Goal: Task Accomplishment & Management: Complete application form

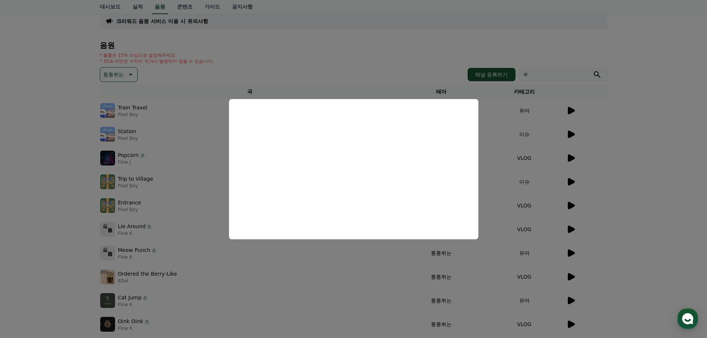
click at [46, 154] on button "close modal" at bounding box center [353, 169] width 707 height 338
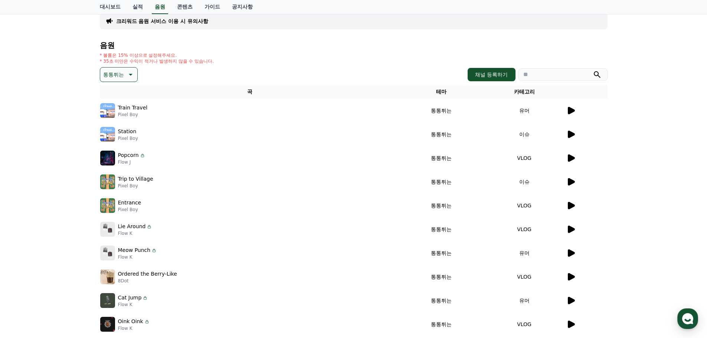
click at [131, 79] on button "통통튀는" at bounding box center [119, 74] width 38 height 15
click at [61, 108] on div "크리워드 음원 서비스 이용 시 유의사항 음원 * 볼륨은 15% 이상으로 설정해주세요. * 35초 미만은 수익이 적거나 발생하지 않을 수 있습니…" at bounding box center [353, 177] width 707 height 359
click at [115, 104] on button "즐거움" at bounding box center [112, 102] width 22 height 16
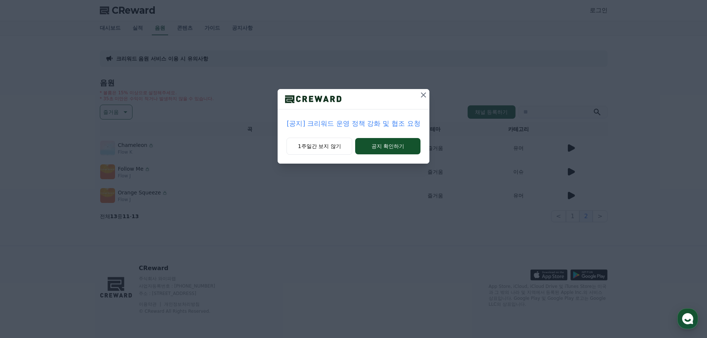
click at [421, 95] on icon at bounding box center [423, 95] width 9 height 9
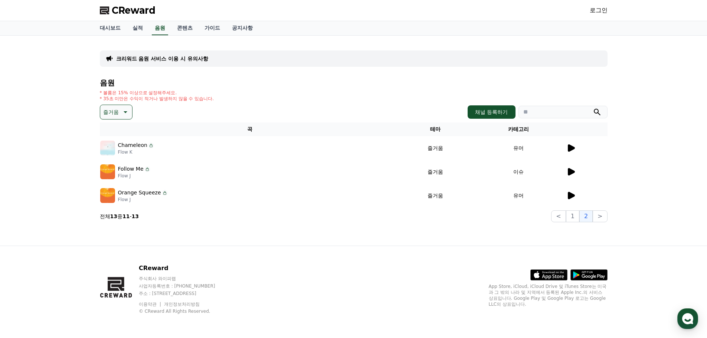
click at [568, 148] on icon at bounding box center [571, 147] width 7 height 7
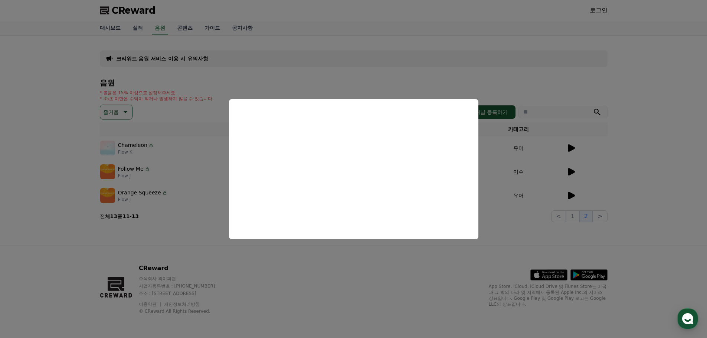
click at [463, 275] on button "close modal" at bounding box center [353, 169] width 707 height 338
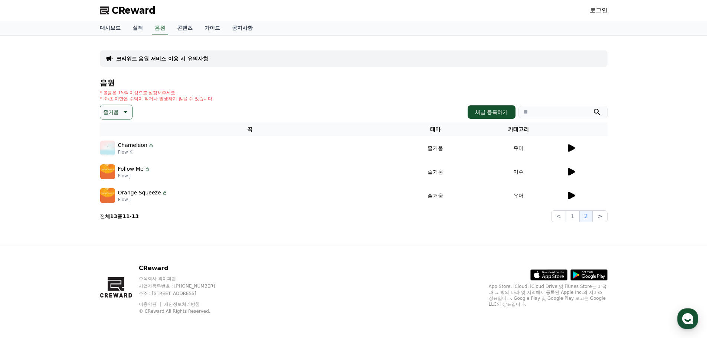
click at [595, 7] on link "로그인" at bounding box center [599, 10] width 18 height 9
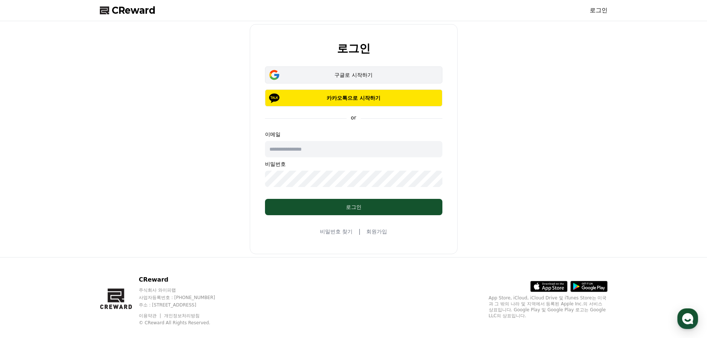
click at [371, 69] on button "구글로 시작하기" at bounding box center [353, 74] width 177 height 17
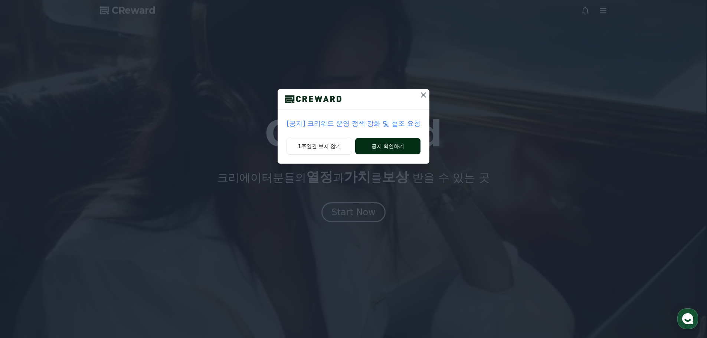
click at [377, 146] on button "공지 확인하기" at bounding box center [387, 146] width 65 height 16
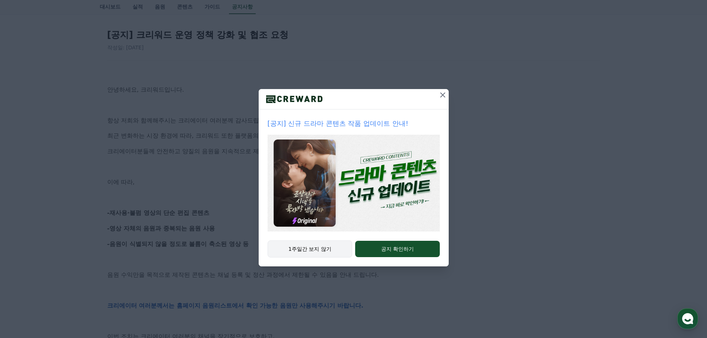
click at [329, 251] on button "1주일간 보지 않기" at bounding box center [310, 249] width 85 height 17
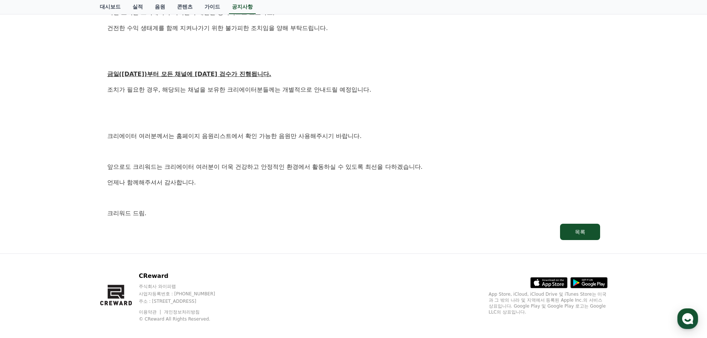
scroll to position [406, 0]
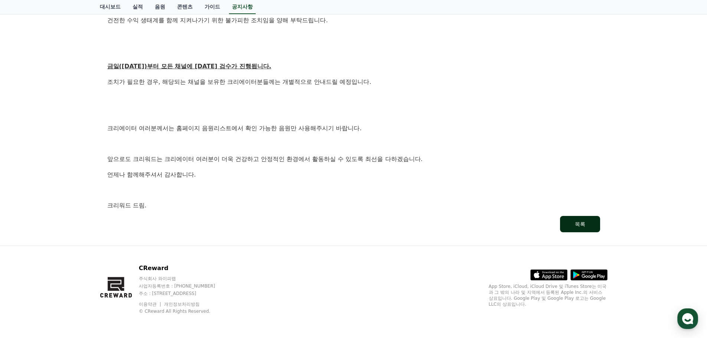
click at [588, 223] on button "목록" at bounding box center [580, 224] width 40 height 16
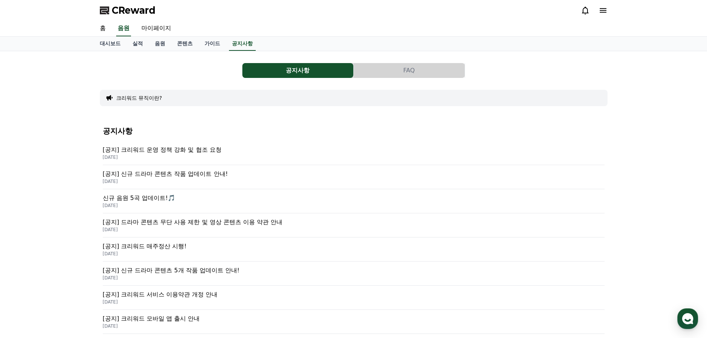
click at [125, 10] on span "CReward" at bounding box center [134, 10] width 44 height 12
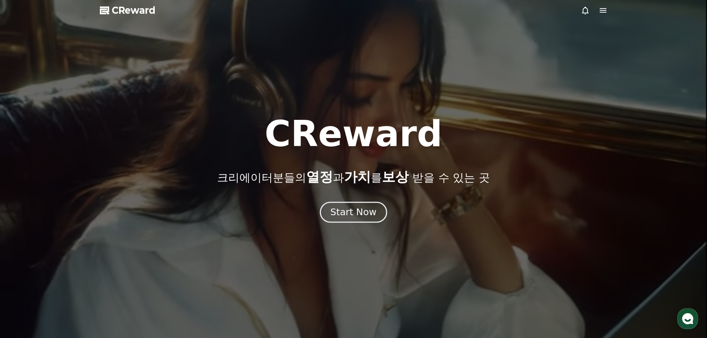
click at [359, 215] on div "Start Now" at bounding box center [353, 212] width 46 height 13
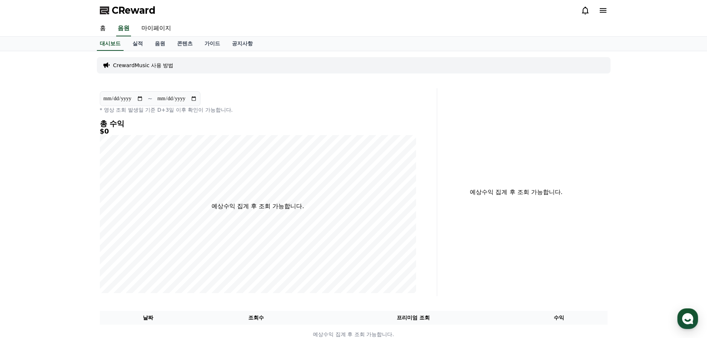
click at [169, 66] on p "CrewardMusic 사용 방법" at bounding box center [143, 65] width 61 height 7
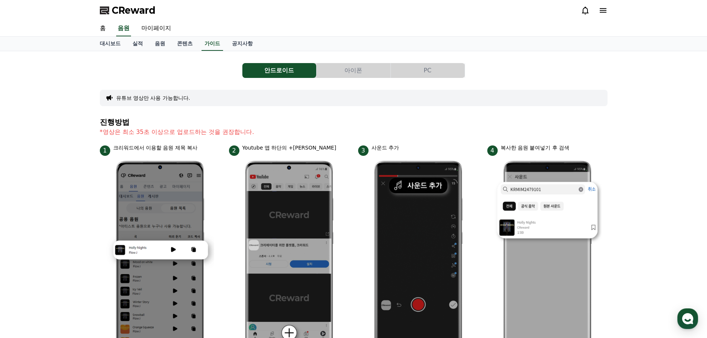
click at [432, 76] on button "PC" at bounding box center [428, 70] width 74 height 15
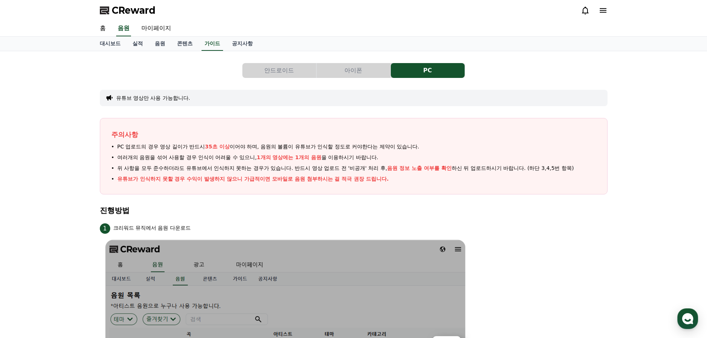
click at [298, 71] on button "안드로이드" at bounding box center [279, 70] width 74 height 15
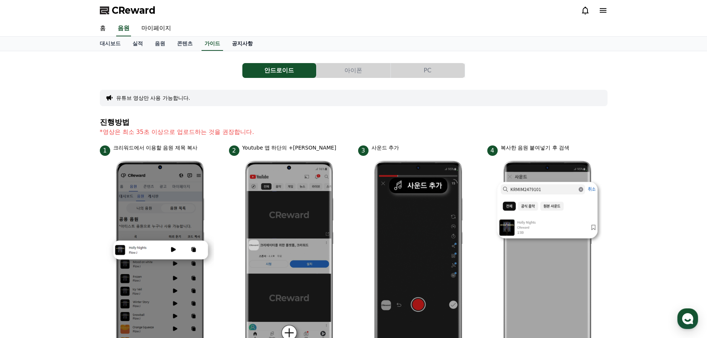
click at [237, 42] on link "공지사항" at bounding box center [242, 44] width 33 height 14
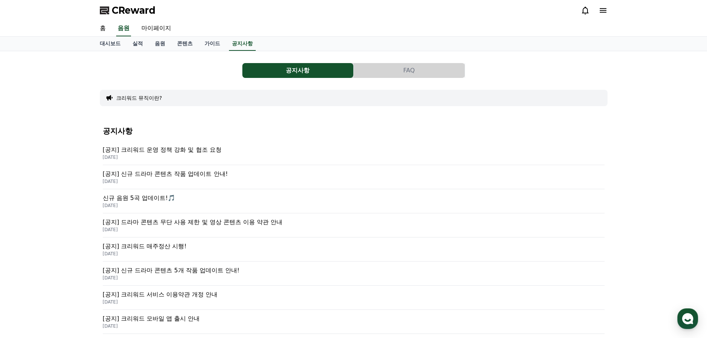
click at [155, 249] on p "[공지] 크리워드 매주정산 시행!" at bounding box center [354, 246] width 502 height 9
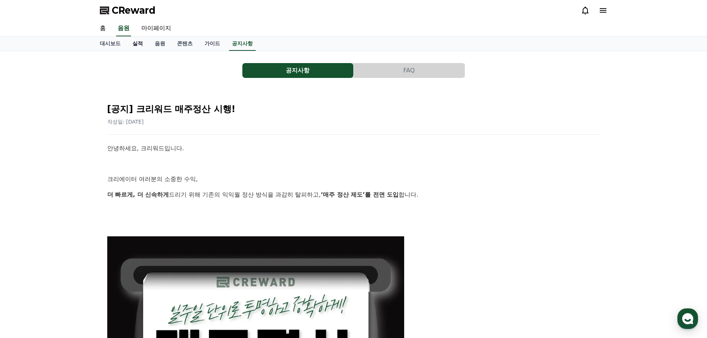
click at [142, 43] on link "실적" at bounding box center [138, 44] width 22 height 14
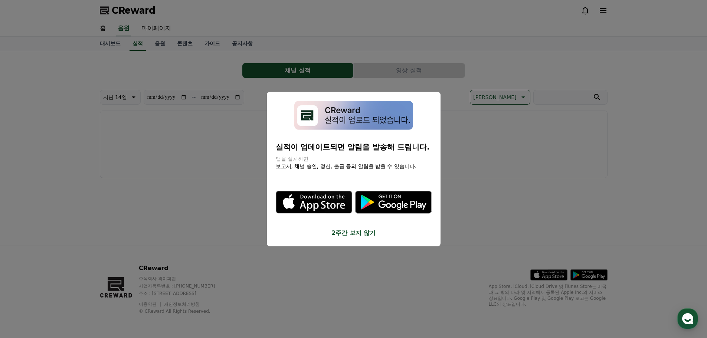
click at [239, 184] on button "close modal" at bounding box center [353, 169] width 707 height 338
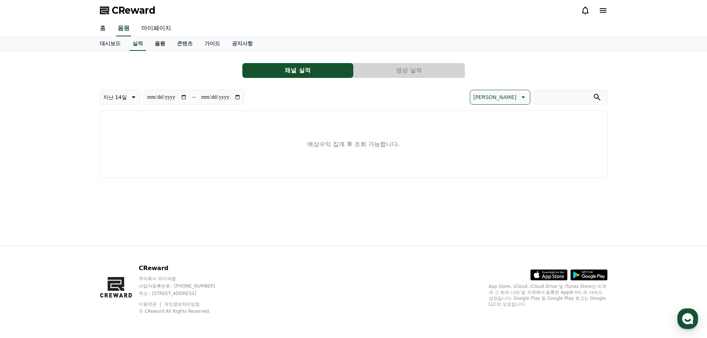
click at [164, 45] on link "음원" at bounding box center [160, 44] width 22 height 14
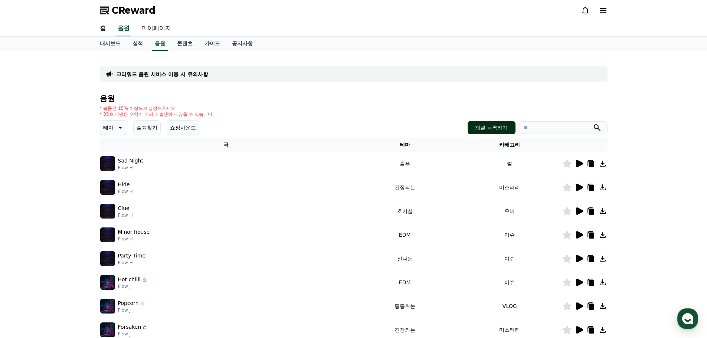
click at [496, 125] on button "채널 등록하기" at bounding box center [492, 127] width 48 height 13
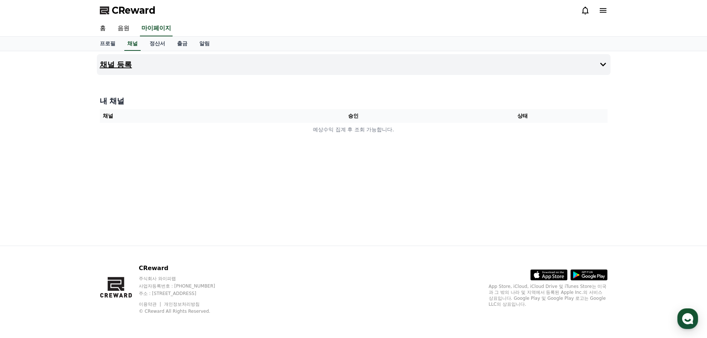
click at [98, 62] on button "채널 등록" at bounding box center [354, 64] width 514 height 21
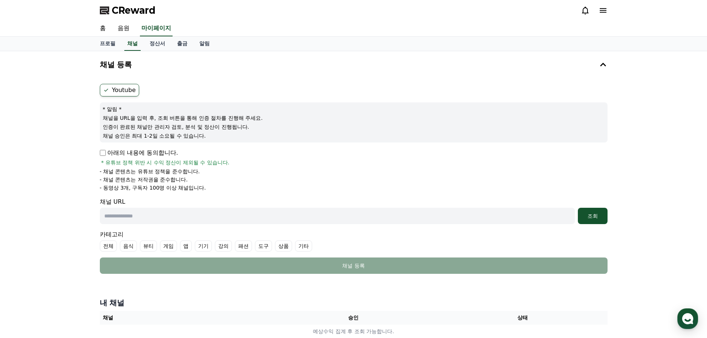
click at [105, 158] on div "아래의 내용에 동의합니다. * 유튜브 정책 위반 시 수익 정산이 제외될 수 있습니다." at bounding box center [354, 157] width 508 height 18
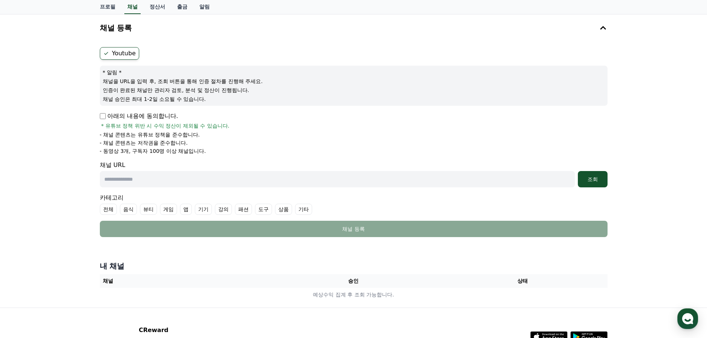
scroll to position [24, 0]
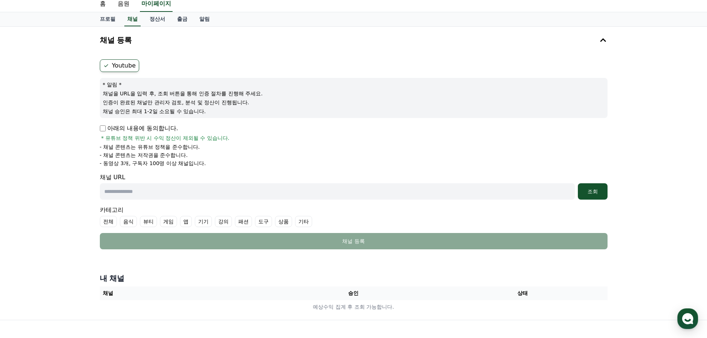
click at [155, 193] on input "text" at bounding box center [337, 191] width 475 height 16
paste input "**********"
type input "**********"
click at [598, 191] on div "조회" at bounding box center [593, 191] width 24 height 7
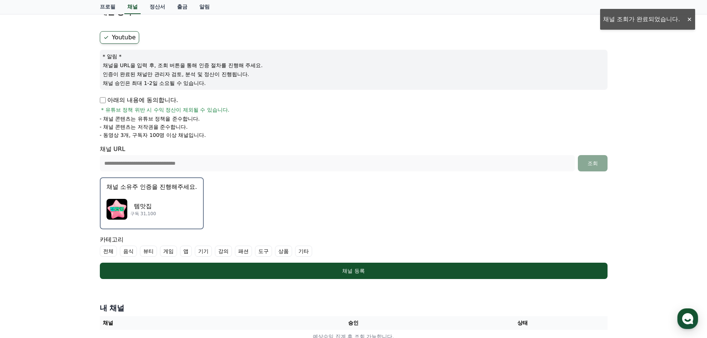
scroll to position [62, 0]
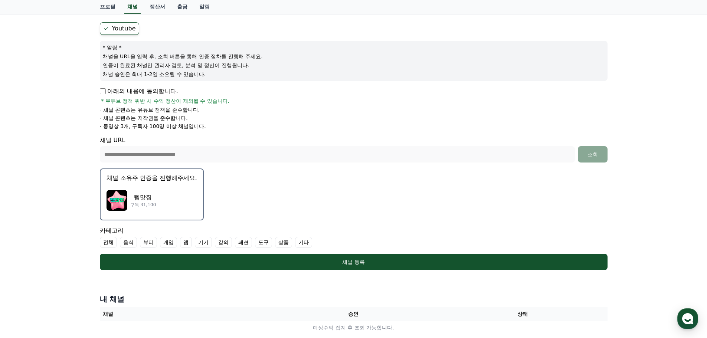
click at [155, 188] on div "템맛집 구독 31,100" at bounding box center [152, 201] width 91 height 30
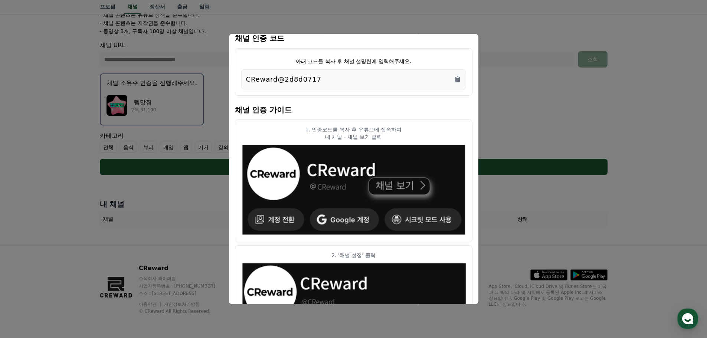
scroll to position [0, 0]
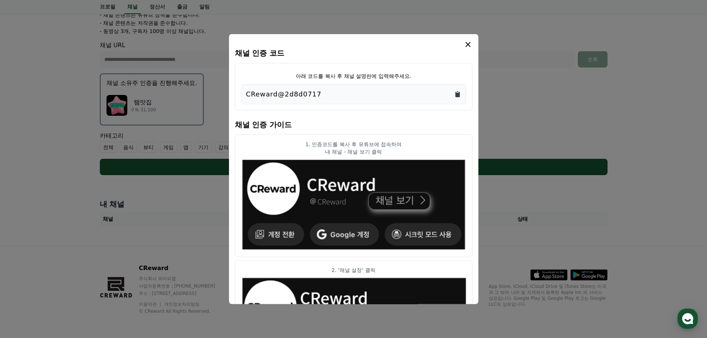
click at [458, 94] on icon "Copy to clipboard" at bounding box center [457, 94] width 4 height 6
click at [468, 46] on icon "modal" at bounding box center [468, 44] width 9 height 9
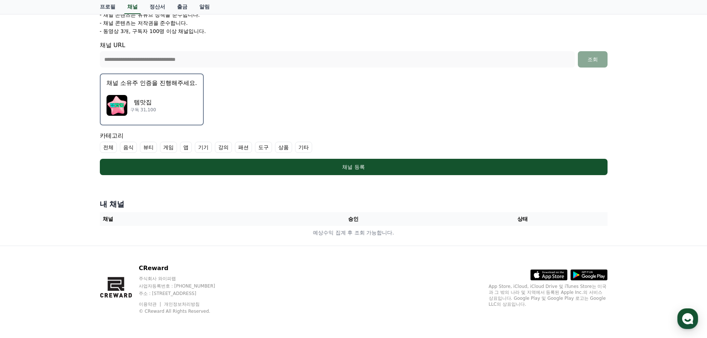
click at [129, 149] on label "음식" at bounding box center [128, 147] width 17 height 11
click at [157, 147] on label "뷰티" at bounding box center [157, 147] width 17 height 11
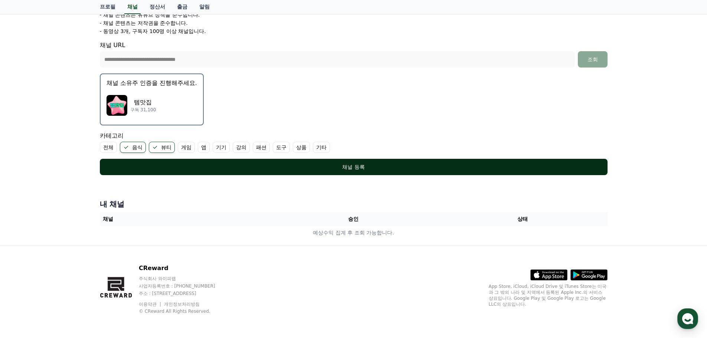
click at [354, 167] on div "채널 등록" at bounding box center [354, 166] width 478 height 7
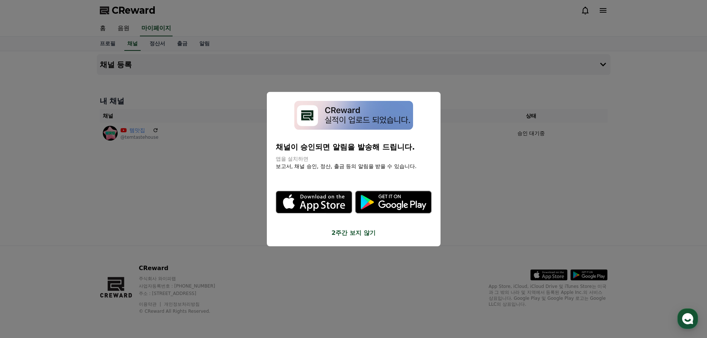
click at [411, 206] on icon "modal" at bounding box center [402, 205] width 48 height 10
click at [72, 151] on button "close modal" at bounding box center [353, 169] width 707 height 338
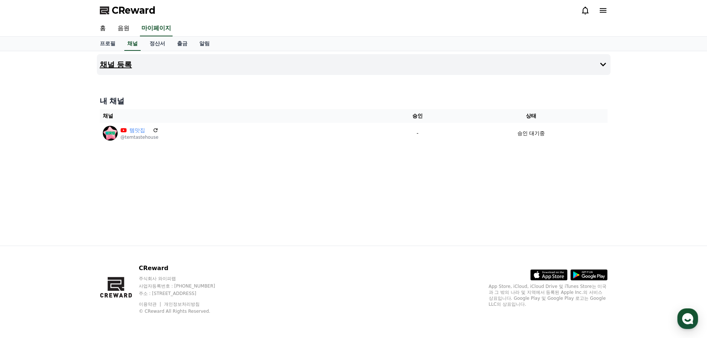
click at [114, 66] on h4 "채널 등록" at bounding box center [116, 65] width 32 height 8
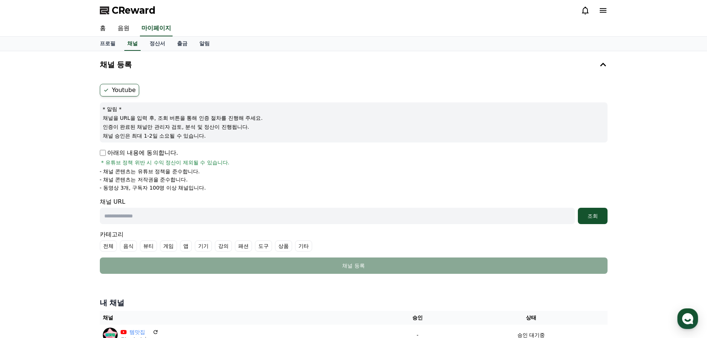
click at [184, 216] on input "text" at bounding box center [337, 216] width 475 height 16
paste input "**********"
type input "**********"
click at [601, 215] on div "조회" at bounding box center [593, 215] width 24 height 7
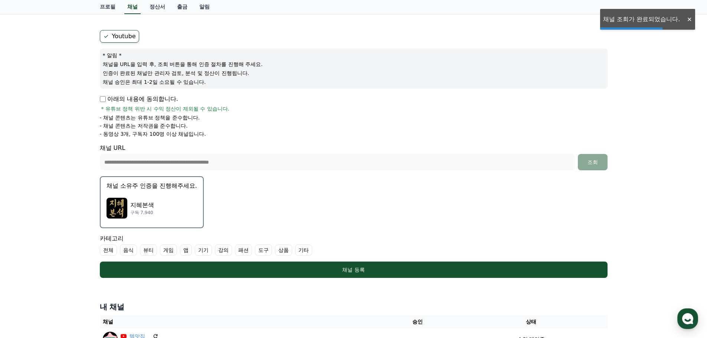
scroll to position [74, 0]
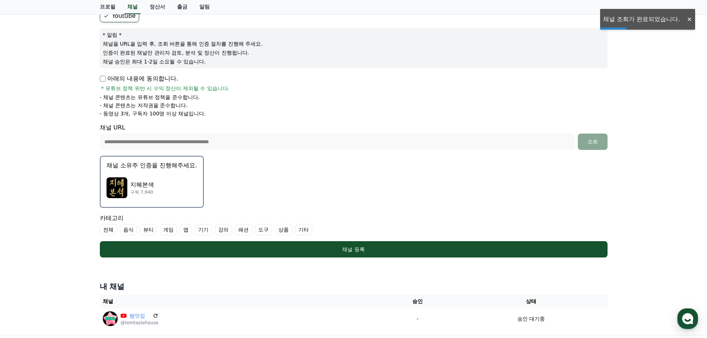
click at [154, 189] on div "지혜본색 구독 7,940" at bounding box center [152, 188] width 91 height 30
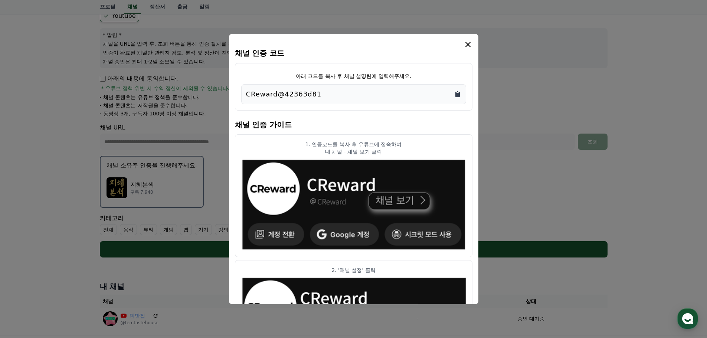
click at [458, 95] on icon "Copy to clipboard" at bounding box center [457, 94] width 4 height 6
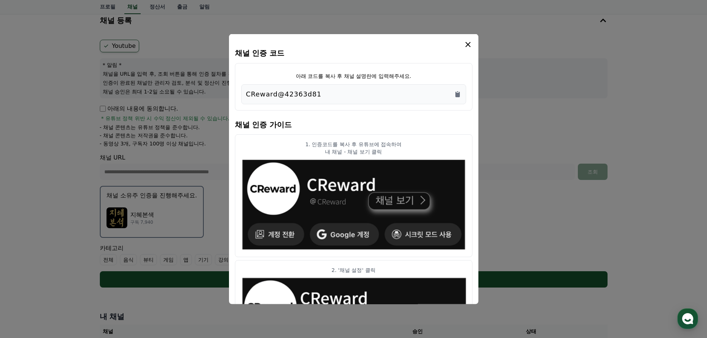
scroll to position [37, 0]
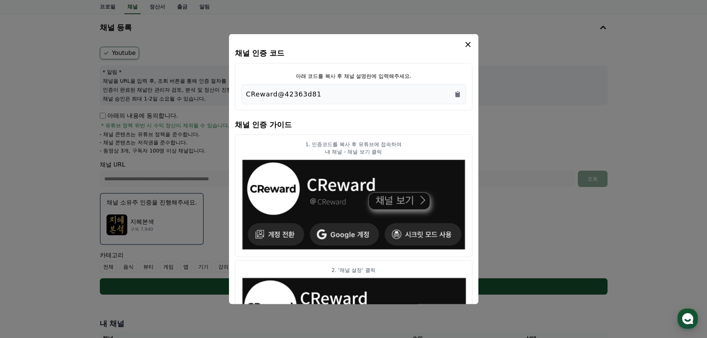
click at [470, 45] on icon "modal" at bounding box center [468, 44] width 9 height 9
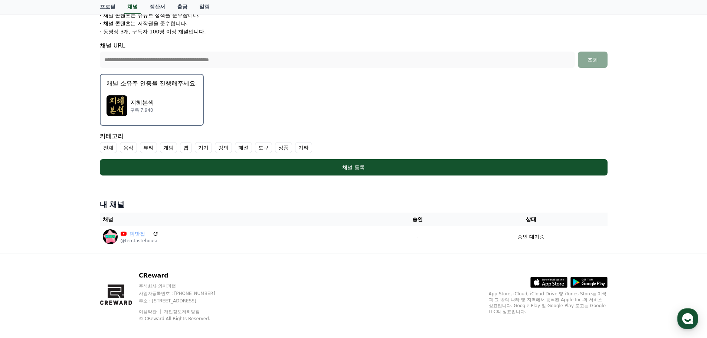
scroll to position [164, 0]
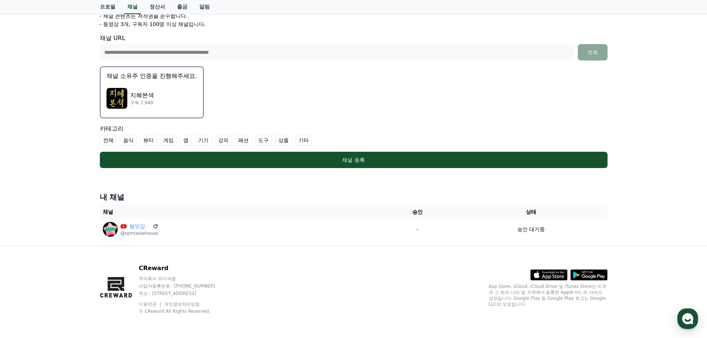
click at [305, 138] on label "기타" at bounding box center [303, 140] width 17 height 11
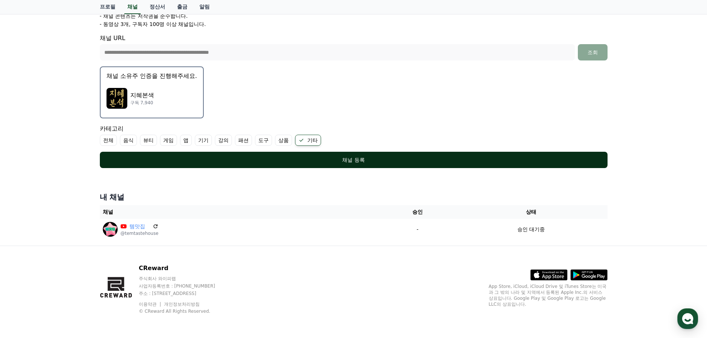
click at [355, 160] on div "채널 등록" at bounding box center [354, 159] width 478 height 7
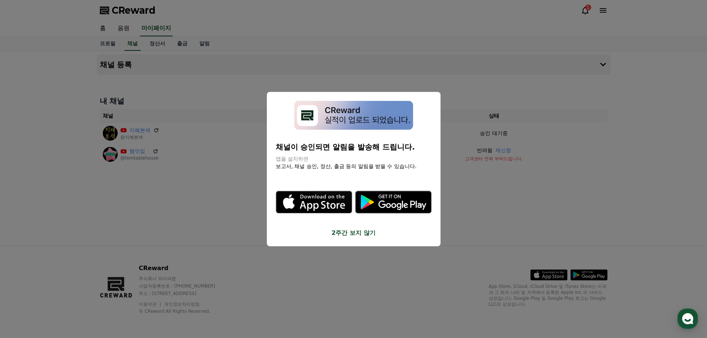
click at [344, 232] on button "2주간 보지 않기" at bounding box center [354, 233] width 156 height 9
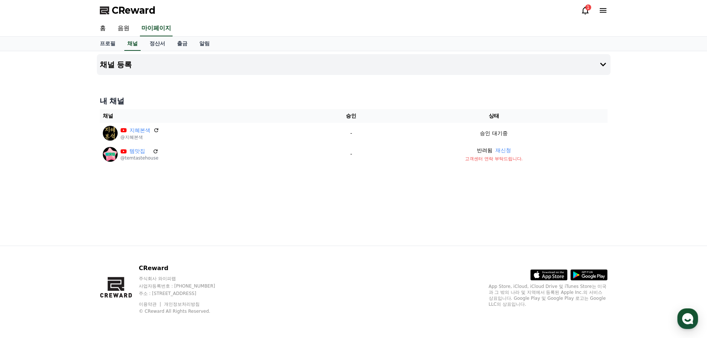
click at [586, 12] on icon at bounding box center [585, 10] width 9 height 9
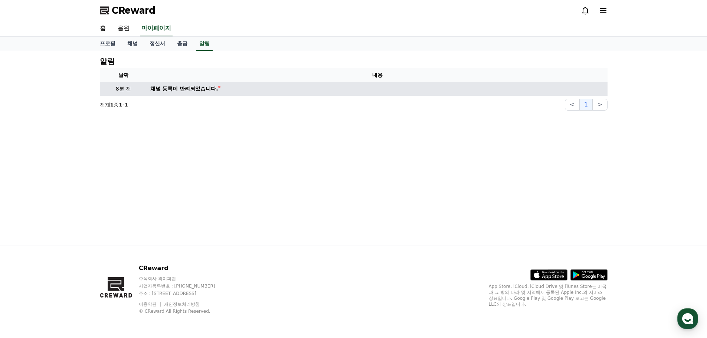
click at [186, 89] on div "채널 등록이 반려되었습니다." at bounding box center [184, 89] width 68 height 8
click at [120, 89] on p "8분 전" at bounding box center [124, 89] width 42 height 8
click at [171, 93] on td "채널 등록이 반려되었습니다." at bounding box center [377, 89] width 460 height 14
click at [193, 89] on div "채널 등록이 반려되었습니다." at bounding box center [184, 89] width 68 height 8
click at [194, 89] on div "채널 등록이 반려되었습니다." at bounding box center [184, 89] width 68 height 8
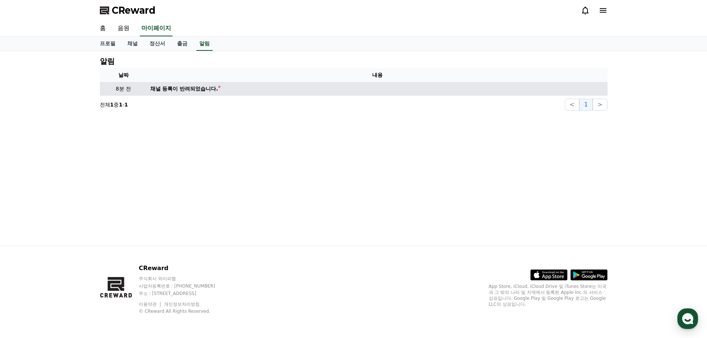
click at [194, 89] on div "채널 등록이 반려되었습니다." at bounding box center [184, 89] width 68 height 8
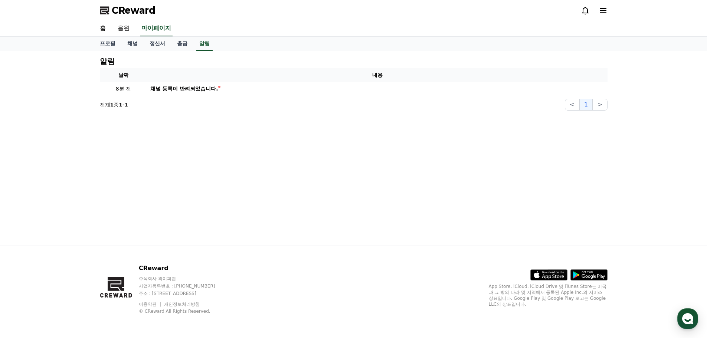
click at [601, 11] on icon at bounding box center [603, 10] width 9 height 9
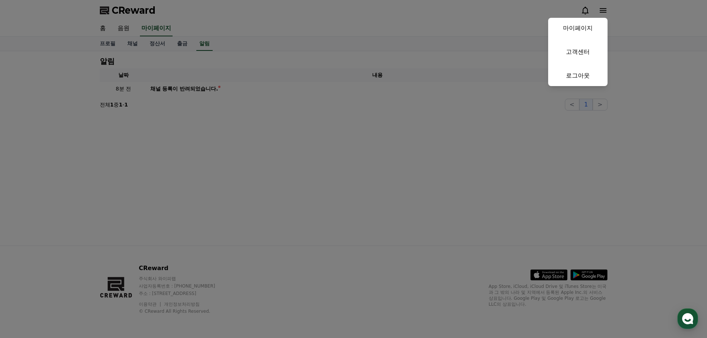
click at [583, 49] on link "고객센터" at bounding box center [577, 52] width 59 height 21
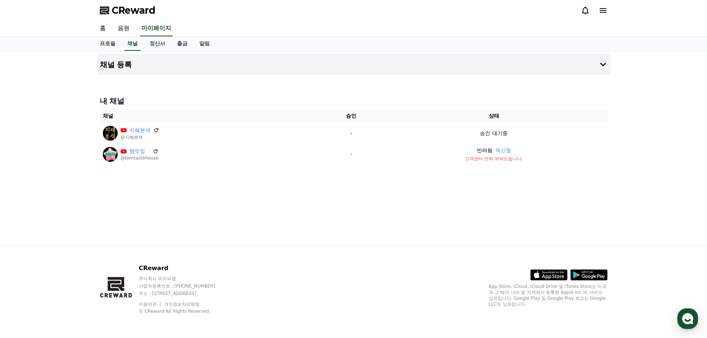
click at [604, 9] on icon at bounding box center [603, 10] width 7 height 4
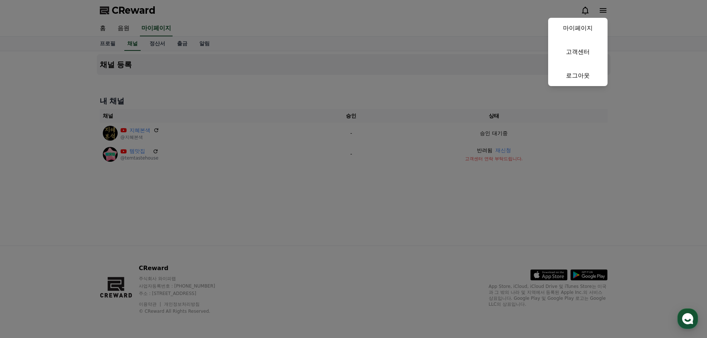
click at [405, 216] on button "close" at bounding box center [353, 169] width 707 height 338
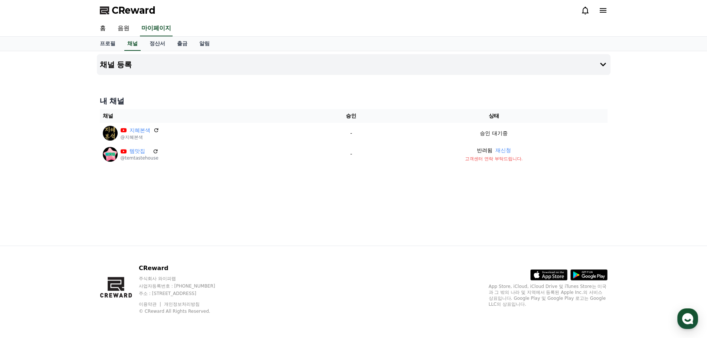
click at [70, 158] on div "채널 등록 내 채널 채널 승인 상태 지혜본색 @지혜본색 - 승인 대기중 템맛집 @temtastehouse - 반려됨 재신청 고객센터 연락 부탁…" at bounding box center [353, 148] width 707 height 194
